Goal: Task Accomplishment & Management: Complete application form

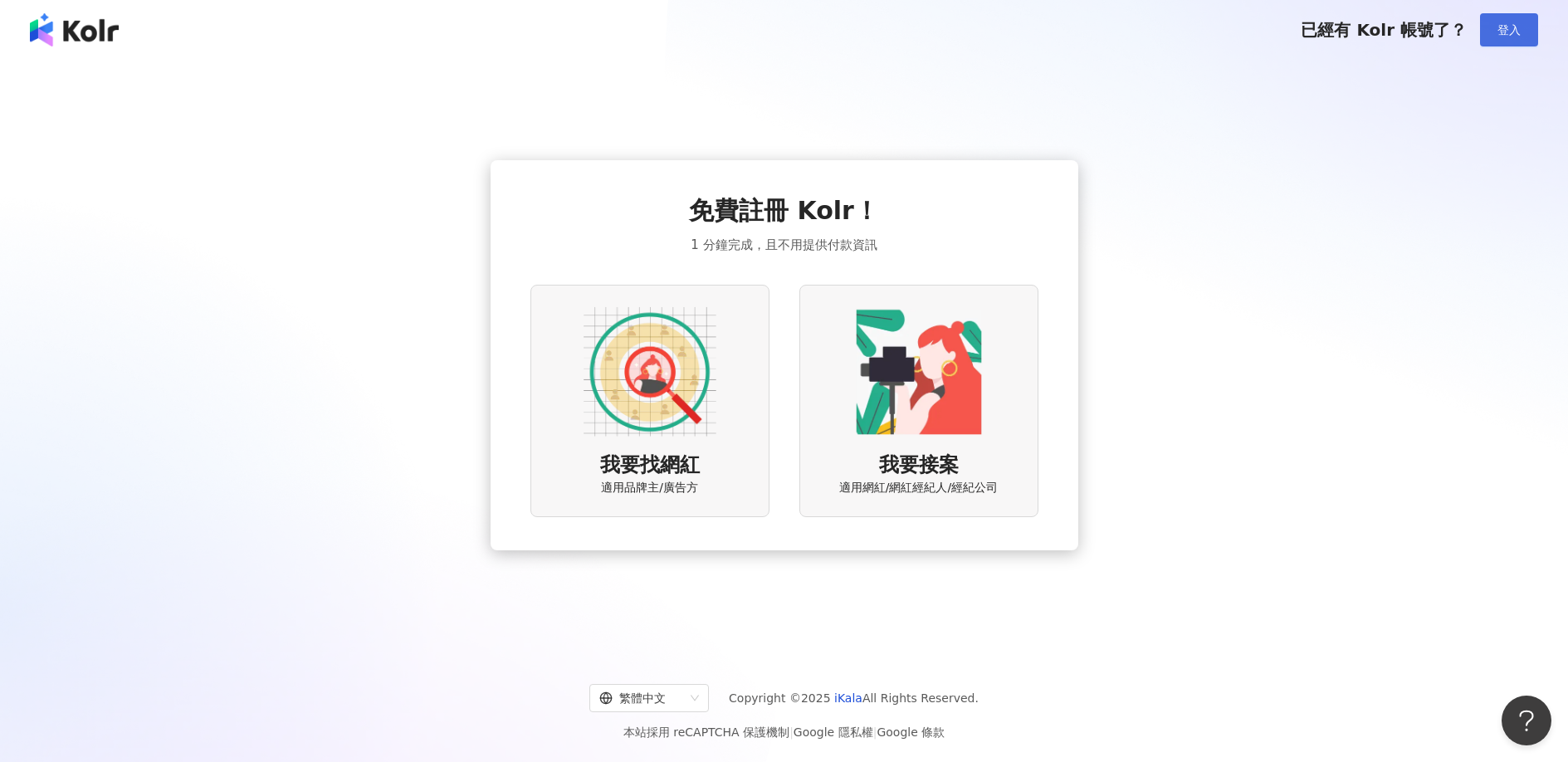
click at [1519, 35] on span "登入" at bounding box center [1509, 30] width 23 height 13
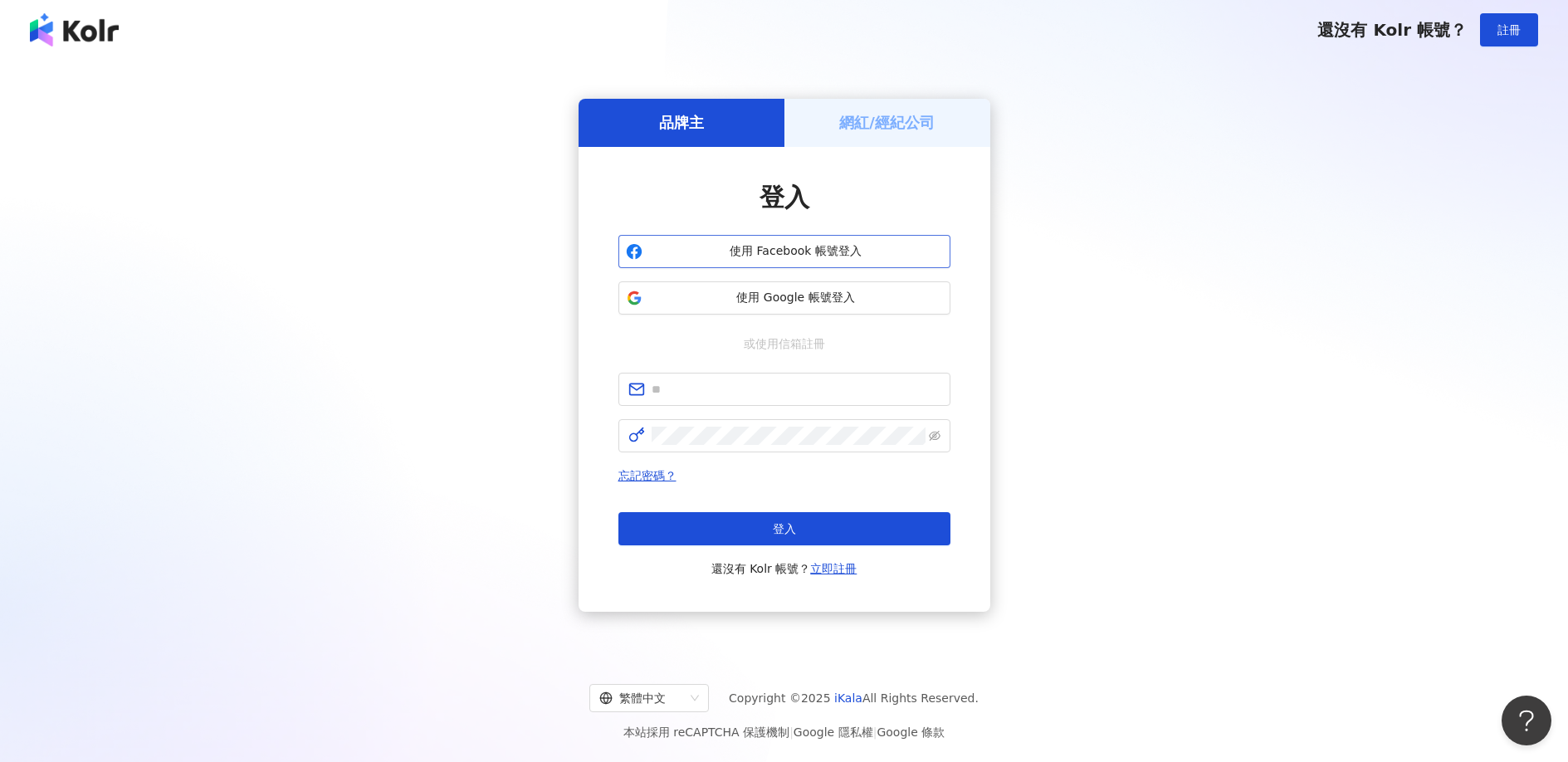
click at [766, 257] on span "使用 Facebook 帳號登入" at bounding box center [796, 252] width 294 height 17
click at [769, 297] on span "使用 Google 帳號登入" at bounding box center [796, 298] width 294 height 17
click at [816, 301] on span "使用 Google 帳號登入" at bounding box center [796, 298] width 294 height 17
